Goal: Transaction & Acquisition: Purchase product/service

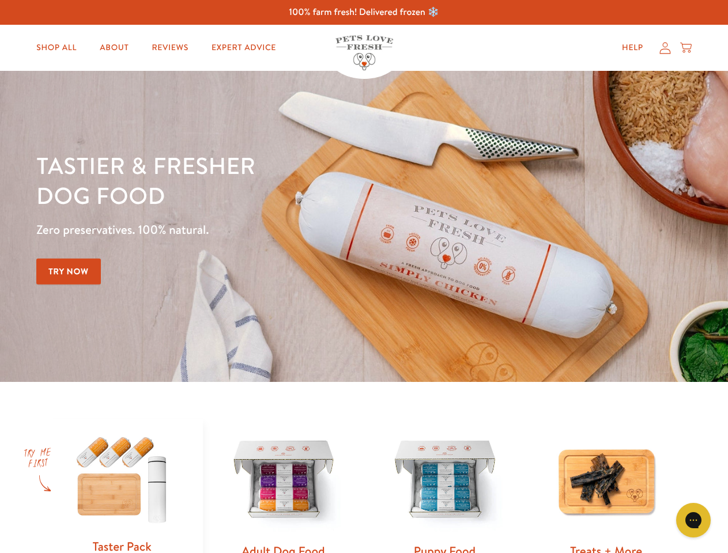
click at [363, 276] on div "Tastier & fresher dog food Zero preservatives. 100% natural. Try Now" at bounding box center [254, 226] width 437 height 152
click at [693, 520] on icon "Gorgias live chat" at bounding box center [692, 519] width 11 height 11
